Goal: Information Seeking & Learning: Learn about a topic

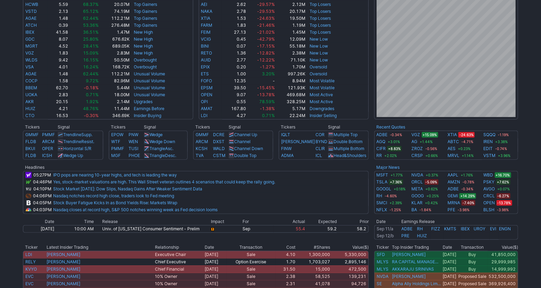
scroll to position [145, 0]
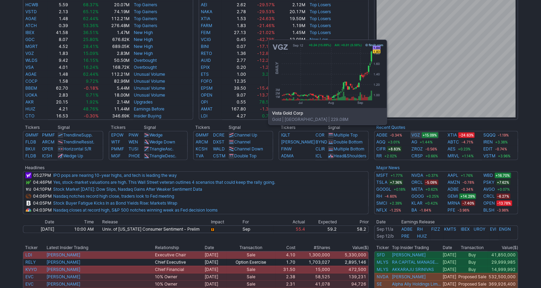
click at [417, 135] on link "VGZ" at bounding box center [416, 135] width 9 height 7
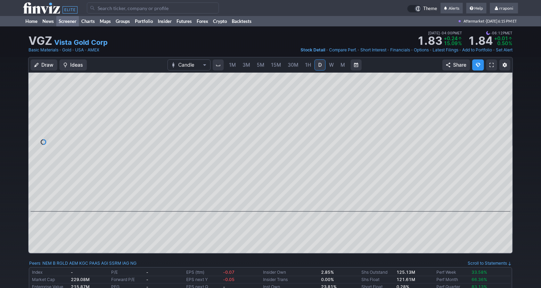
click at [72, 20] on link "Screener" at bounding box center [67, 21] width 23 height 10
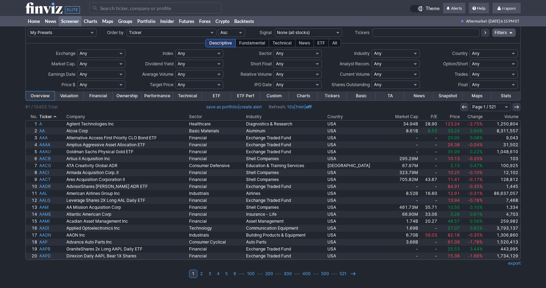
click at [412, 52] on select "Any Stocks only (ex-Funds) Exchange Traded Fund Advertising Agencies Aerospace …" at bounding box center [395, 53] width 48 height 8
select select "gold"
click at [371, 49] on select "Any Stocks only (ex-Funds) Exchange Traded Fund Advertising Agencies Aerospace …" at bounding box center [395, 53] width 48 height 8
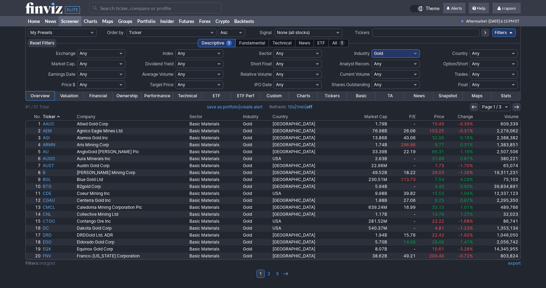
click at [500, 116] on th "Volume" at bounding box center [497, 116] width 47 height 7
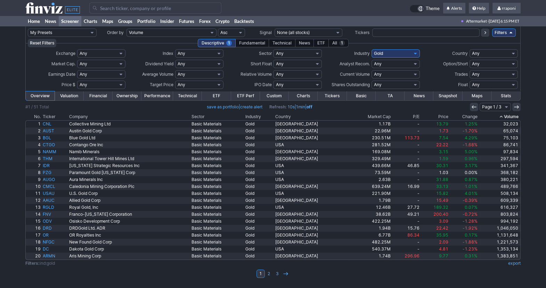
click at [500, 116] on use at bounding box center [500, 117] width 3 height 2
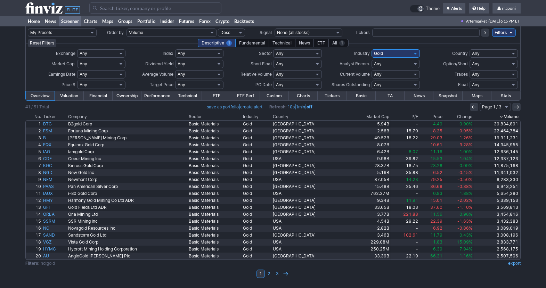
click at [456, 116] on th "Change" at bounding box center [458, 116] width 30 height 7
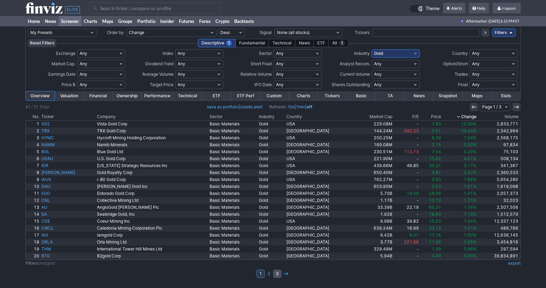
click at [277, 275] on link "3" at bounding box center [277, 274] width 8 height 8
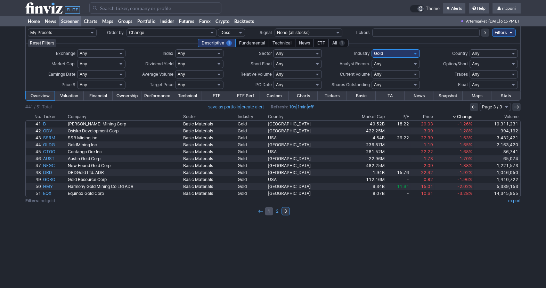
click at [269, 212] on link "1" at bounding box center [269, 211] width 8 height 8
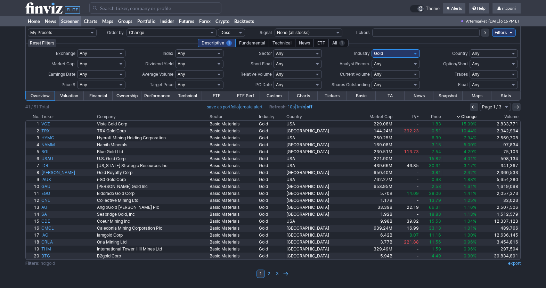
click at [502, 114] on th "Volume" at bounding box center [498, 116] width 43 height 7
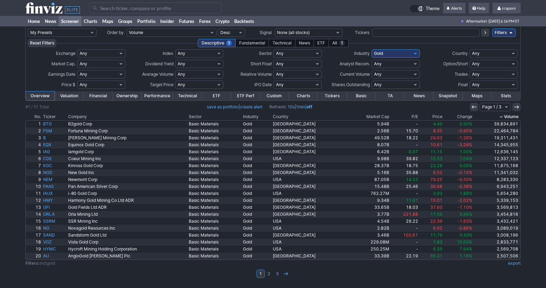
click at [511, 115] on th "Volume" at bounding box center [496, 116] width 47 height 7
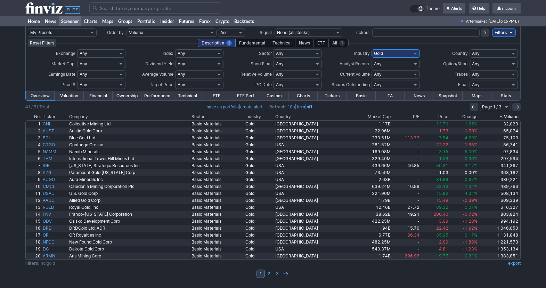
click at [511, 115] on th "Volume" at bounding box center [499, 116] width 42 height 7
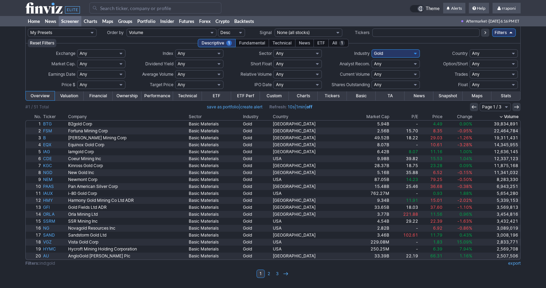
click at [536, 150] on div "My Presets -Save Screen -Edit Screens s: p3 s: p2 s: p1 p: S1 Order by Ticker T…" at bounding box center [273, 157] width 546 height 262
click at [399, 271] on td "1 2 3" at bounding box center [272, 274] width 495 height 10
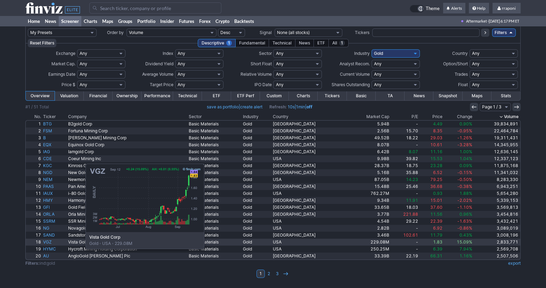
click at [51, 240] on link "VGZ" at bounding box center [54, 242] width 25 height 7
